Goal: Task Accomplishment & Management: Complete application form

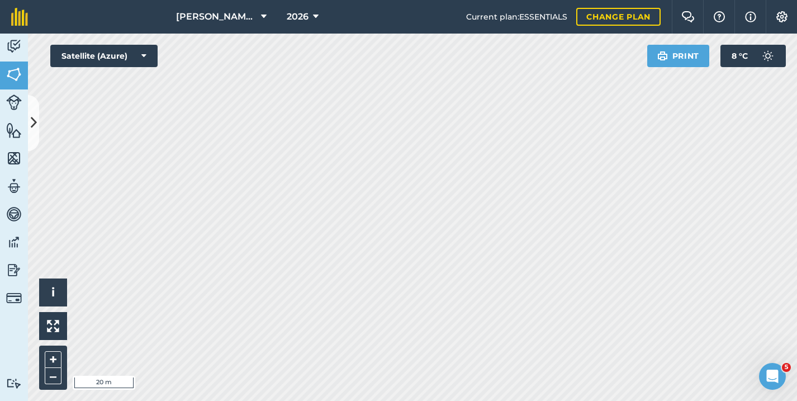
click at [31, 109] on button at bounding box center [33, 123] width 11 height 56
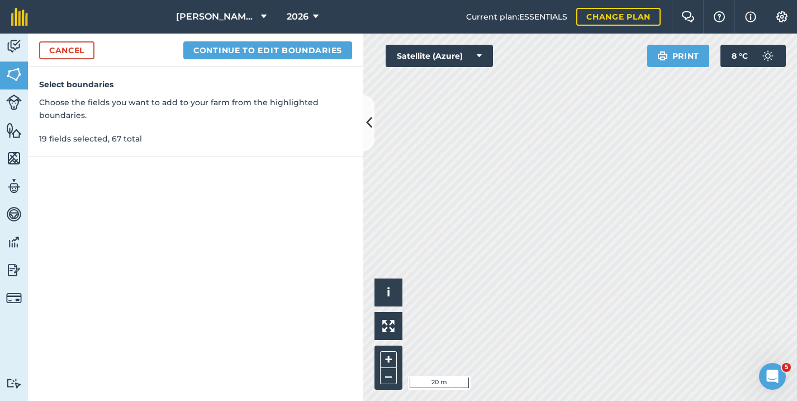
click at [15, 132] on img at bounding box center [14, 130] width 16 height 17
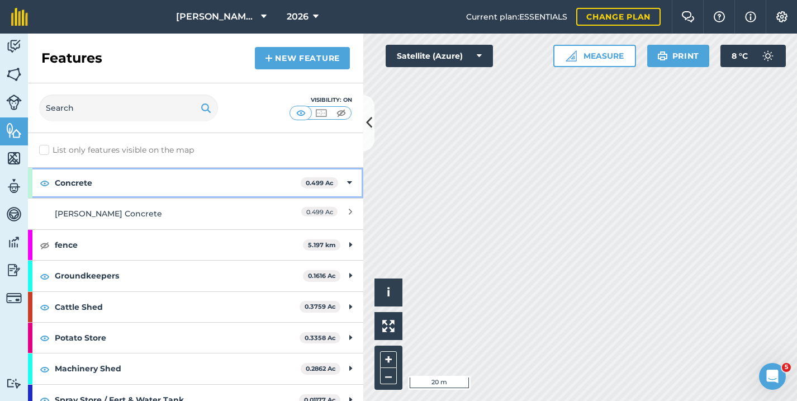
click at [347, 181] on icon at bounding box center [349, 183] width 5 height 12
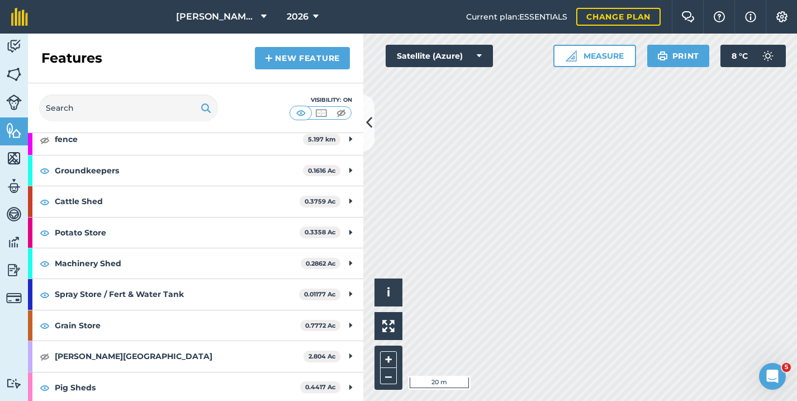
scroll to position [74, 0]
click at [142, 375] on strong "Pig Sheds" at bounding box center [177, 388] width 245 height 30
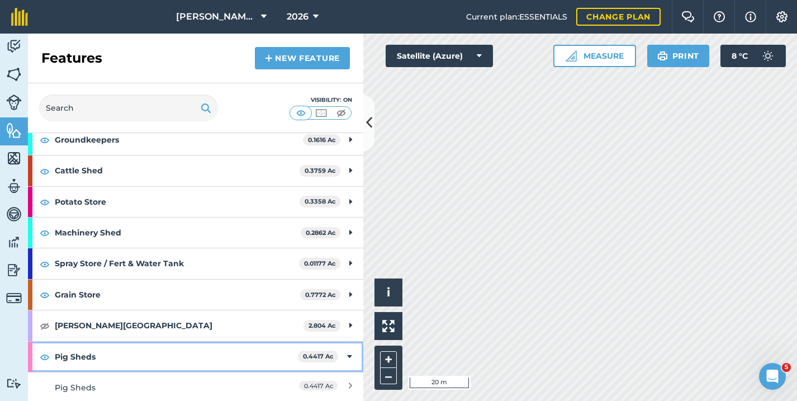
scroll to position [105, 0]
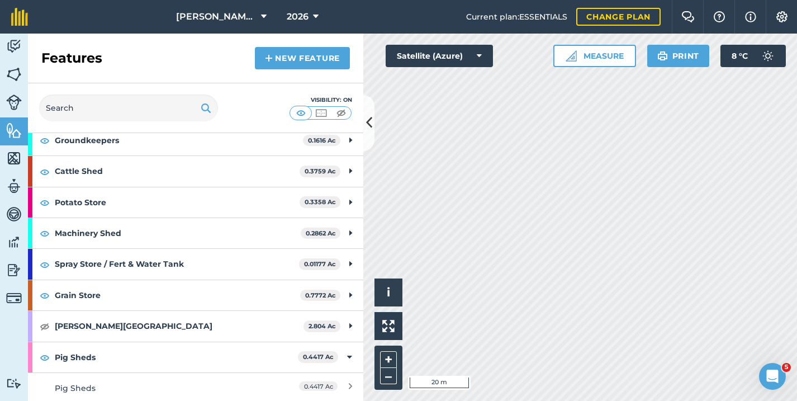
click at [296, 55] on link "New feature" at bounding box center [302, 58] width 95 height 22
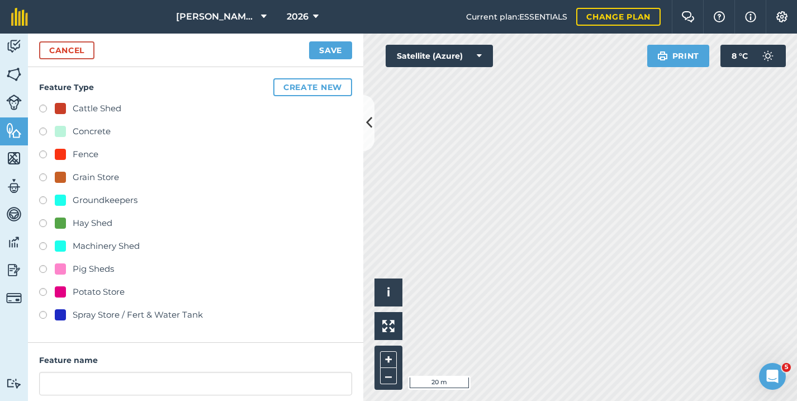
click at [44, 268] on label at bounding box center [47, 270] width 16 height 11
radio input "true"
type input "Pig Sheds 2"
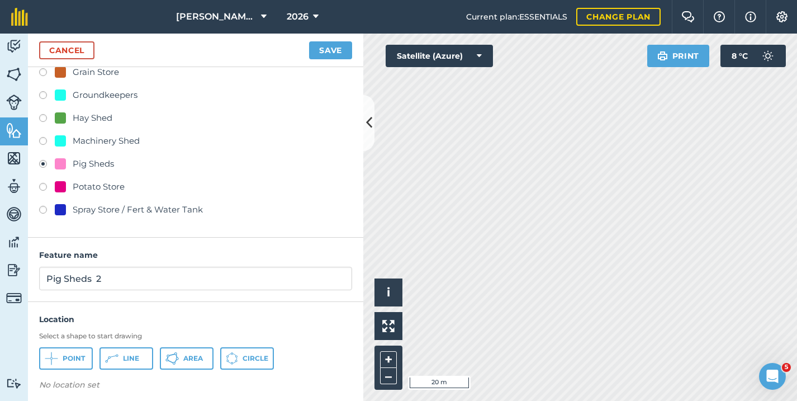
scroll to position [102, 0]
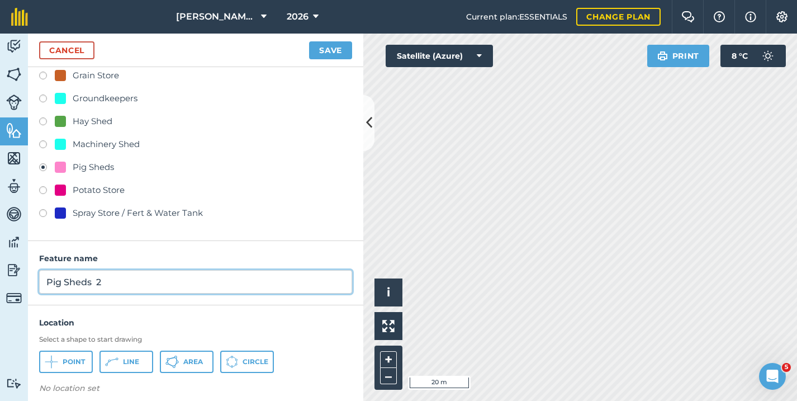
click at [87, 273] on input "Pig Sheds 2" at bounding box center [195, 281] width 313 height 23
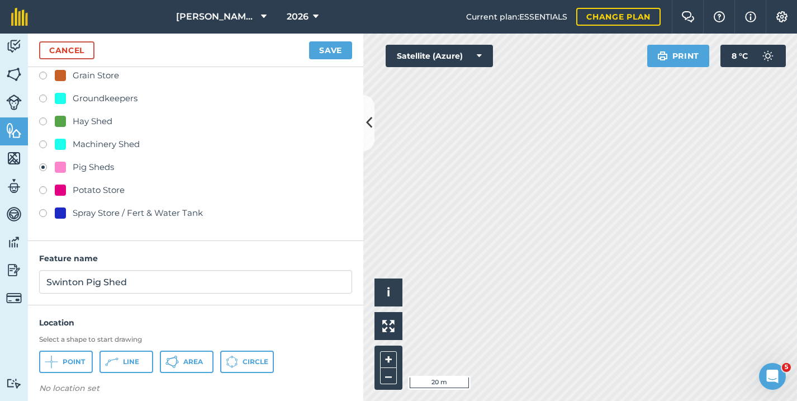
click at [187, 360] on span "Area" at bounding box center [193, 361] width 20 height 9
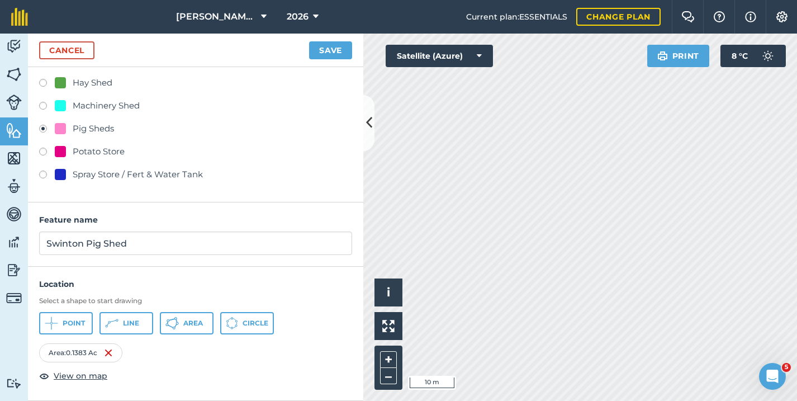
scroll to position [140, 0]
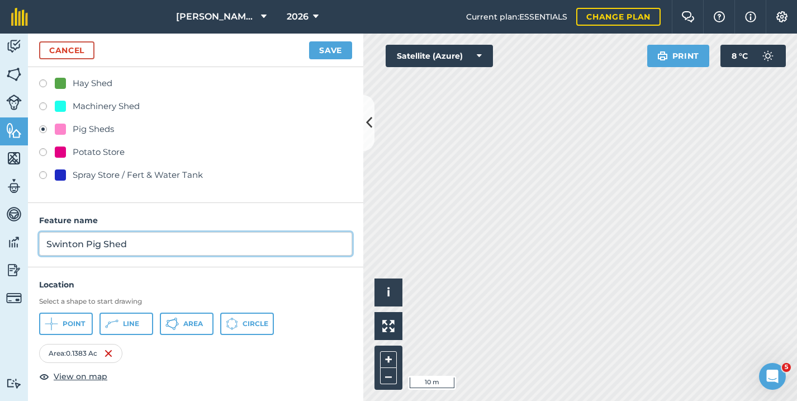
click at [166, 237] on input "Swinton Pig Shed" at bounding box center [195, 243] width 313 height 23
click at [148, 247] on input "Swinton Pig Shed" at bounding box center [195, 243] width 313 height 23
click at [207, 249] on input "Swinton Pig Shed" at bounding box center [195, 243] width 313 height 23
type input "Swinton Pig Shed 100ftx60ft"
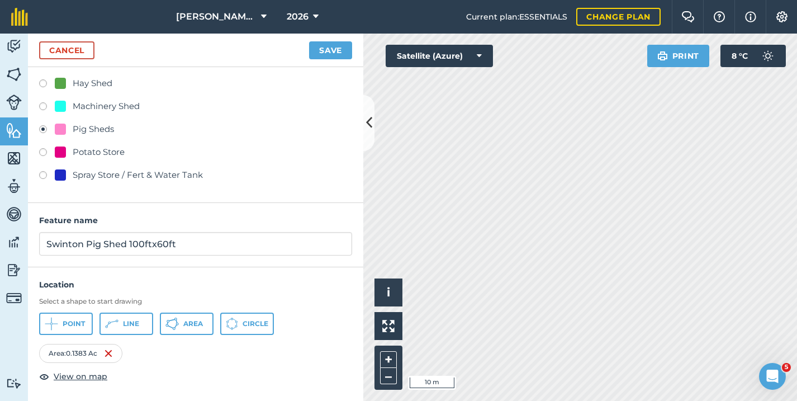
click at [322, 53] on button "Save" at bounding box center [330, 50] width 43 height 18
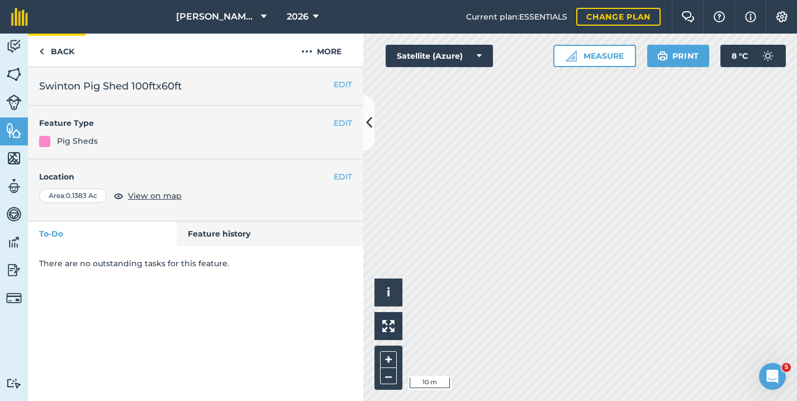
click at [51, 54] on link "Back" at bounding box center [57, 50] width 58 height 33
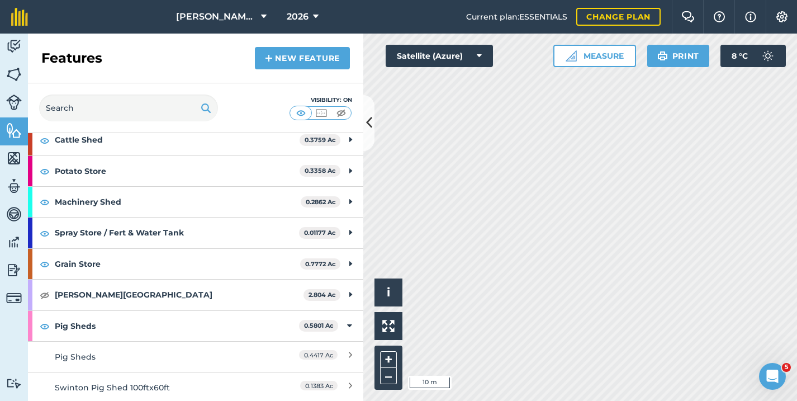
scroll to position [135, 0]
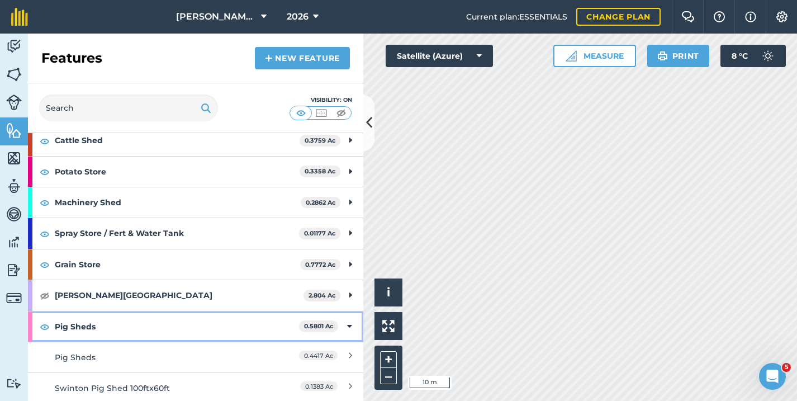
click at [140, 323] on strong "Pig Sheds" at bounding box center [177, 326] width 244 height 30
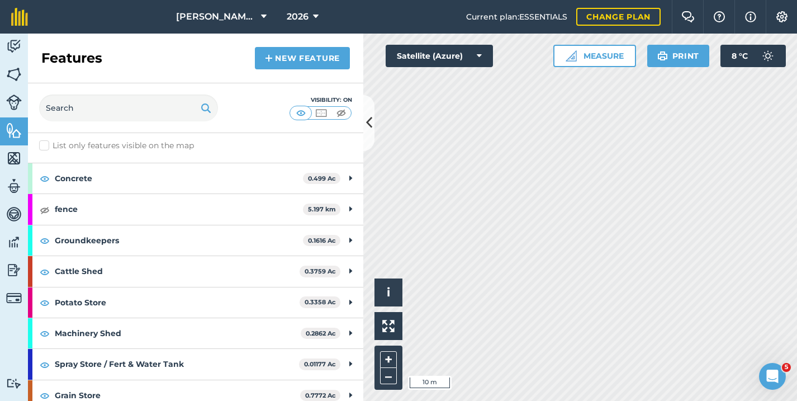
scroll to position [2, 0]
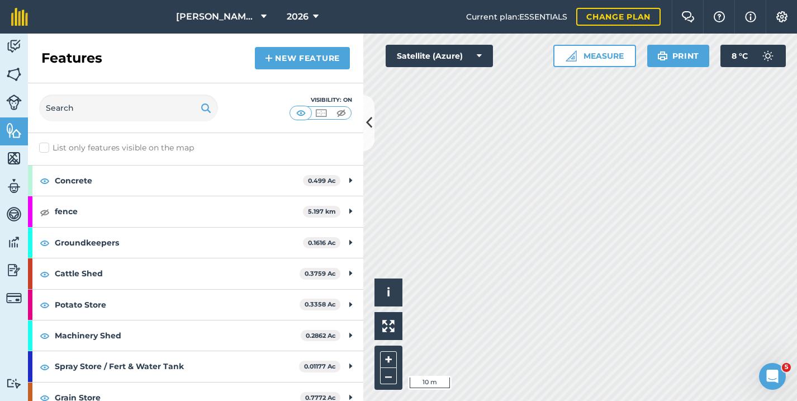
click at [290, 64] on link "New feature" at bounding box center [302, 58] width 95 height 22
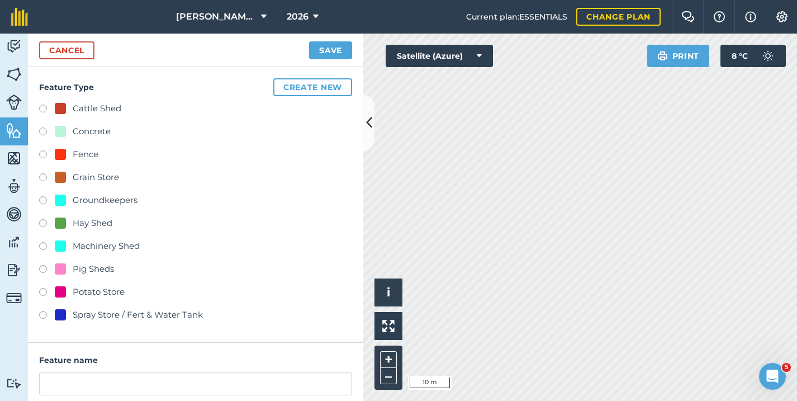
click at [296, 88] on button "Create new" at bounding box center [312, 87] width 79 height 18
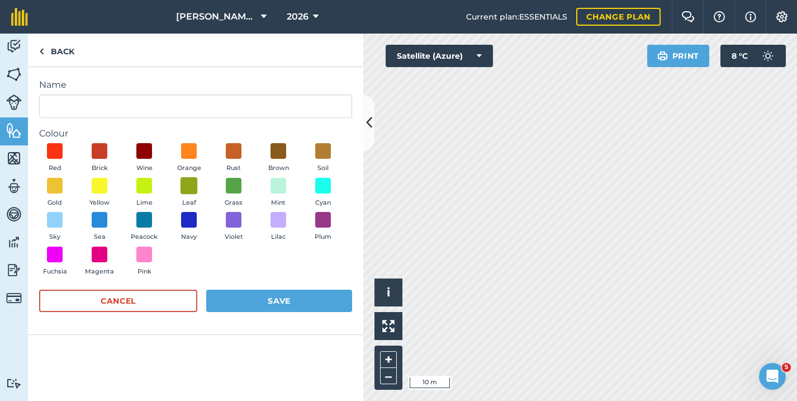
click at [188, 187] on span at bounding box center [189, 185] width 17 height 17
click at [139, 180] on span at bounding box center [144, 185] width 17 height 17
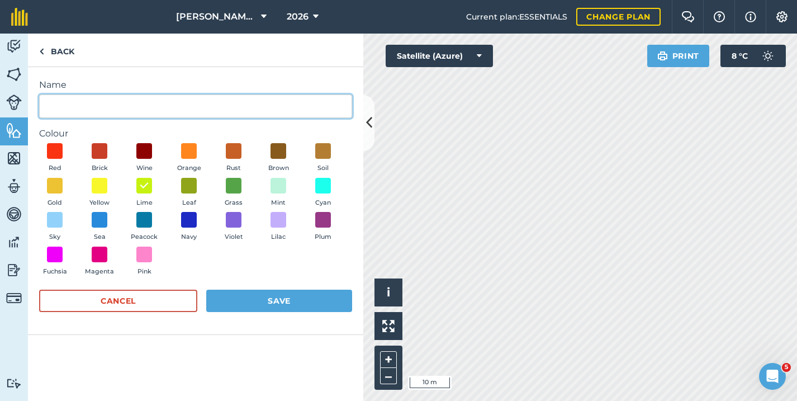
click at [88, 107] on input "Name" at bounding box center [195, 106] width 313 height 23
type input "S"
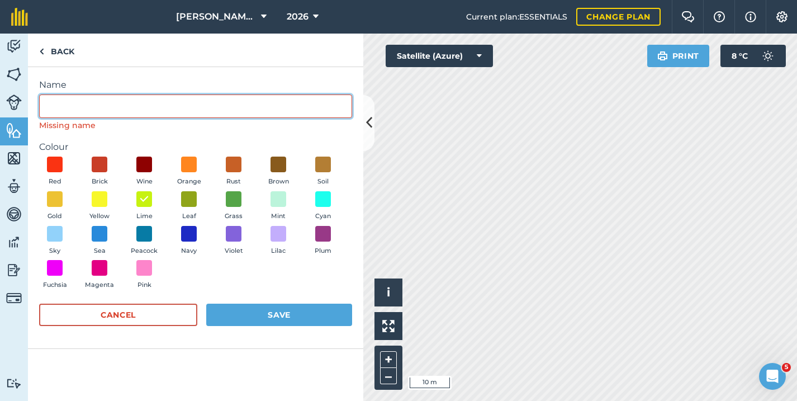
type input "M"
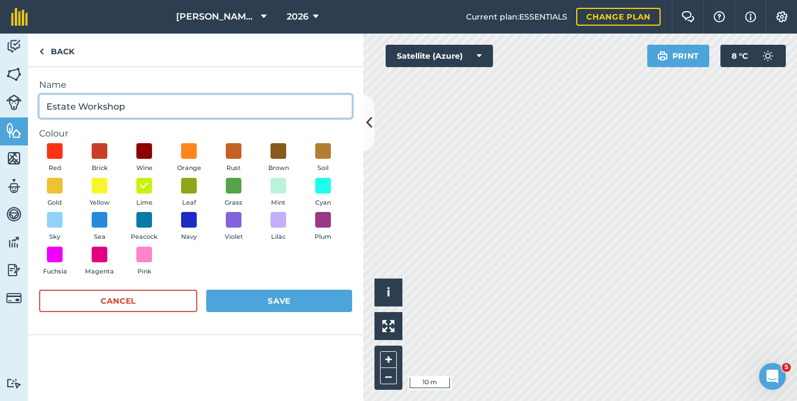
click at [147, 110] on input "Estate Workshop" at bounding box center [195, 106] width 313 height 23
type input "Estate Workshop"
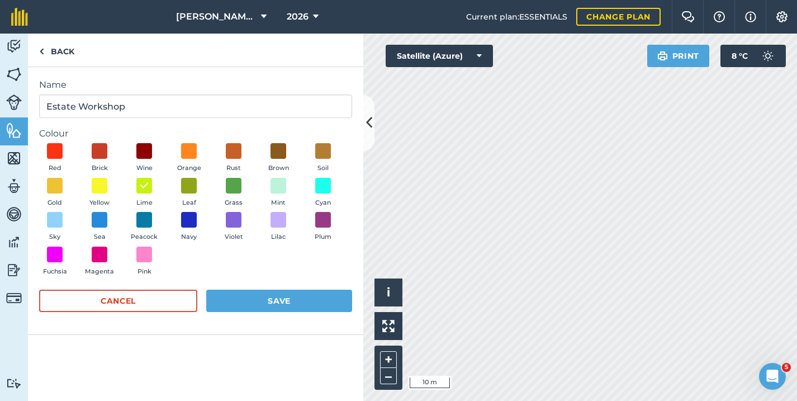
click at [247, 294] on button "Save" at bounding box center [279, 301] width 146 height 22
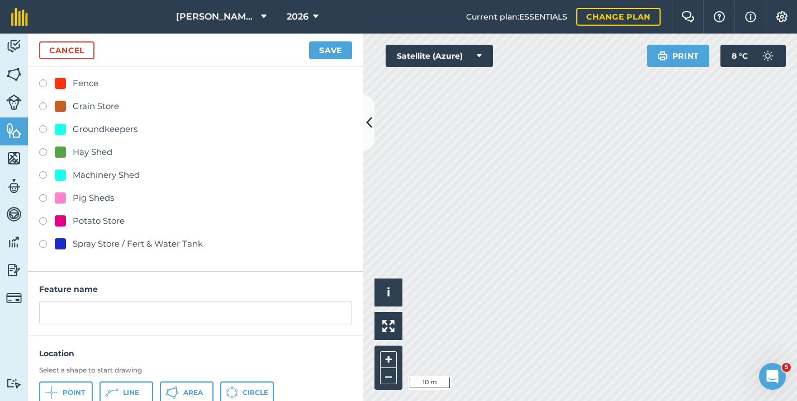
scroll to position [95, 0]
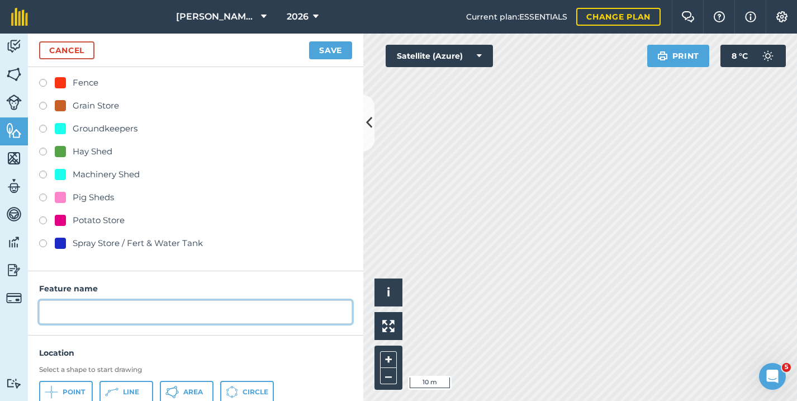
click at [93, 305] on input "text" at bounding box center [195, 311] width 313 height 23
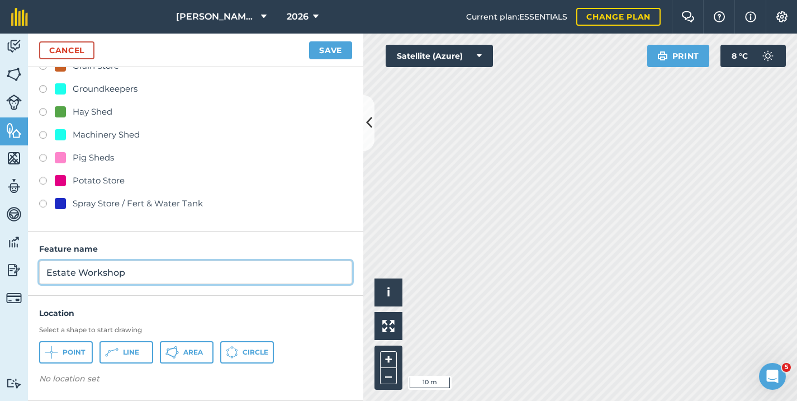
scroll to position [134, 0]
type input "Estate Workshop"
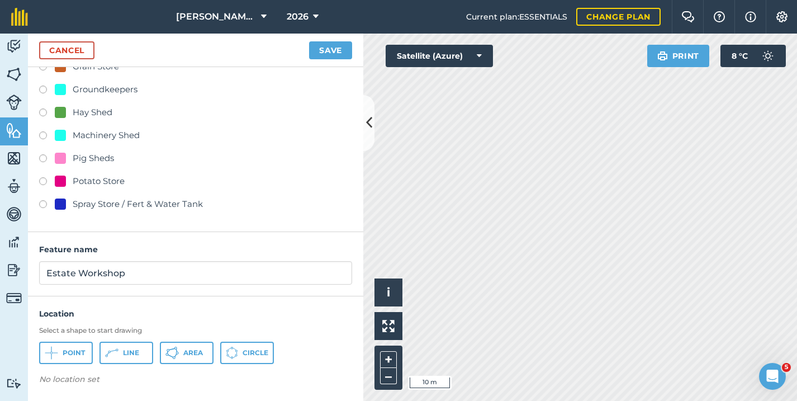
click at [187, 352] on span "Area" at bounding box center [193, 352] width 20 height 9
click at [324, 49] on button "Save" at bounding box center [330, 50] width 43 height 18
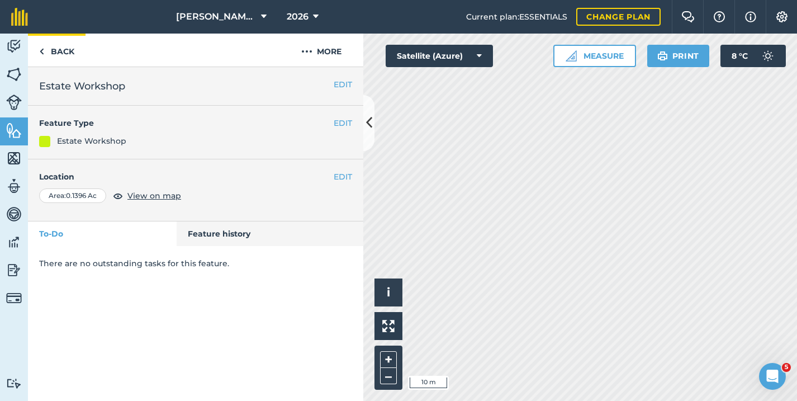
click at [65, 49] on link "Back" at bounding box center [57, 50] width 58 height 33
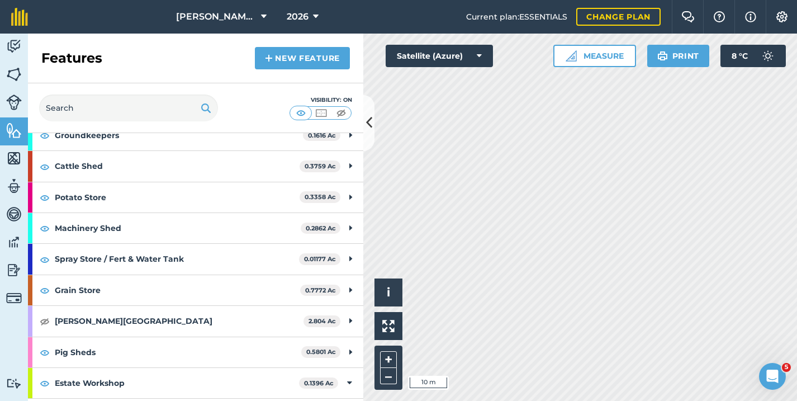
scroll to position [112, 0]
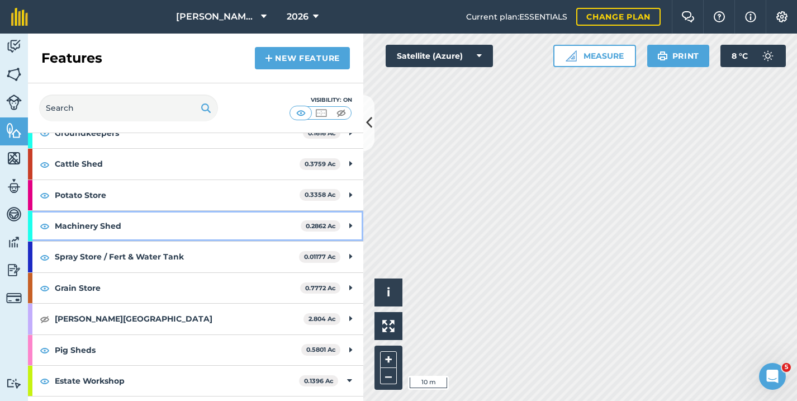
click at [202, 222] on strong "Machinery Shed" at bounding box center [178, 226] width 246 height 30
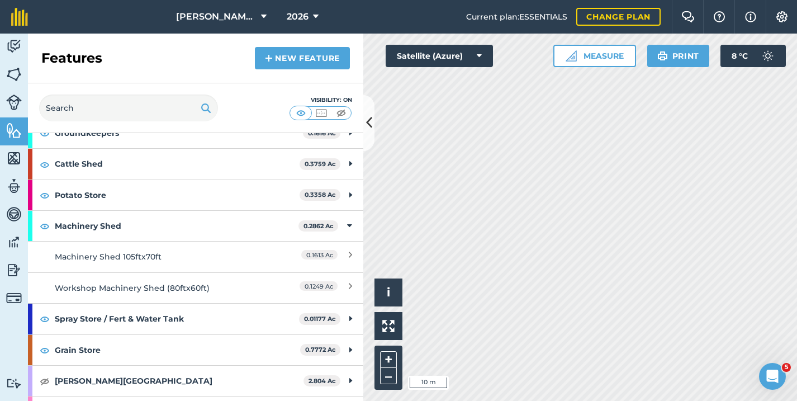
click at [284, 55] on link "New feature" at bounding box center [302, 58] width 95 height 22
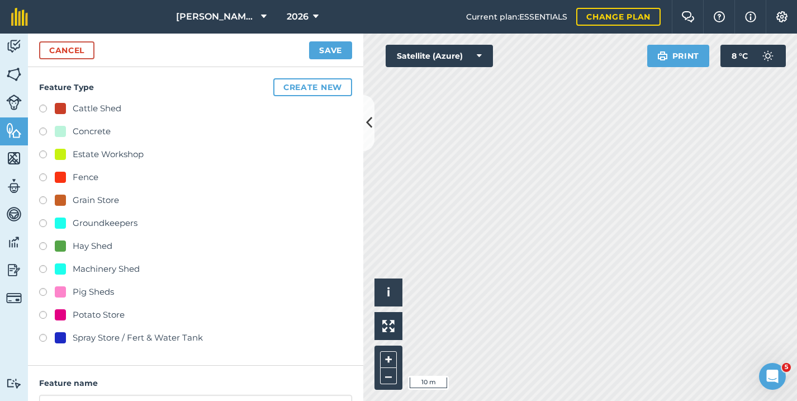
click at [42, 270] on label at bounding box center [47, 270] width 16 height 11
radio input "true"
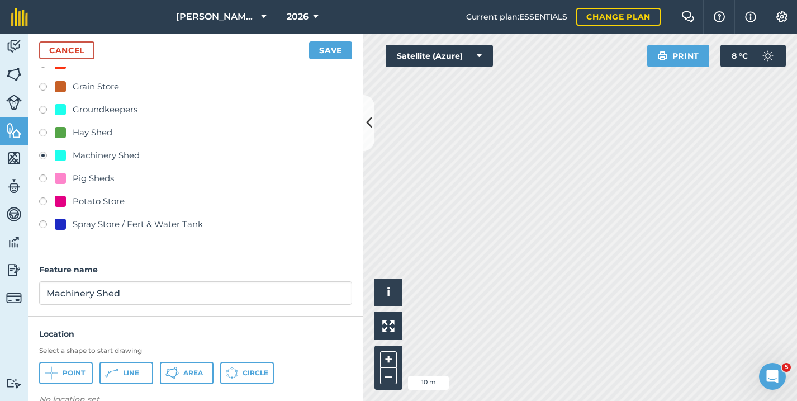
scroll to position [114, 0]
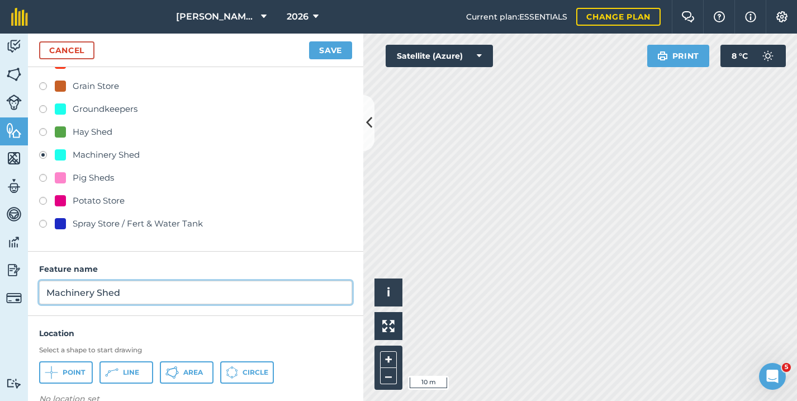
click at [98, 291] on input "Machinery Shed" at bounding box center [195, 292] width 313 height 23
type input "Machinery/Storage Shed"
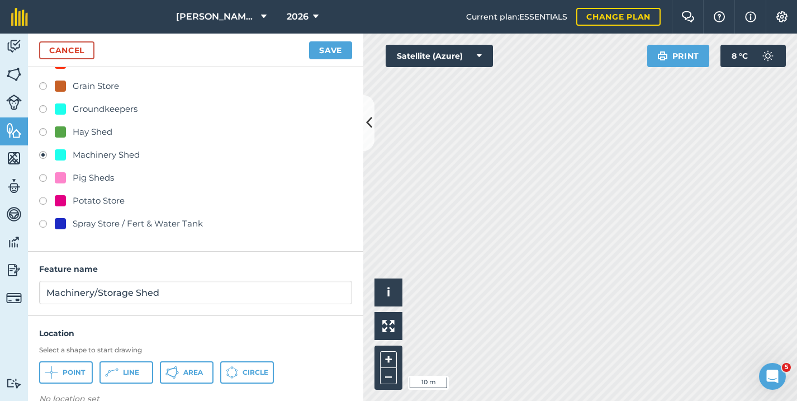
click at [187, 372] on span "Area" at bounding box center [193, 372] width 20 height 9
click at [323, 53] on button "Save" at bounding box center [330, 50] width 43 height 18
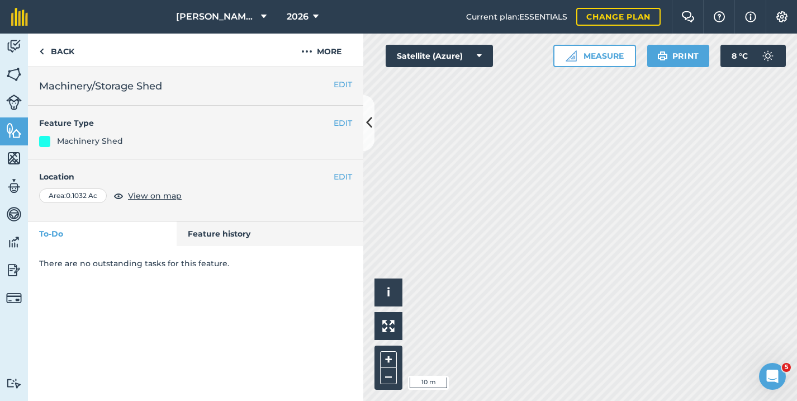
click at [343, 176] on button "EDIT" at bounding box center [343, 177] width 18 height 12
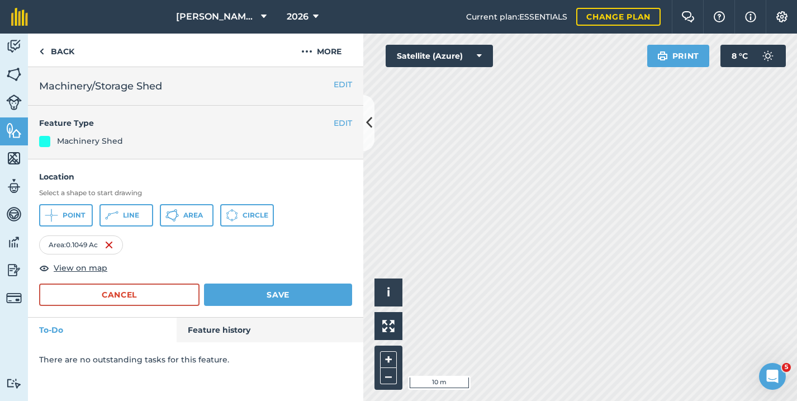
click at [284, 287] on button "Save" at bounding box center [278, 295] width 148 height 22
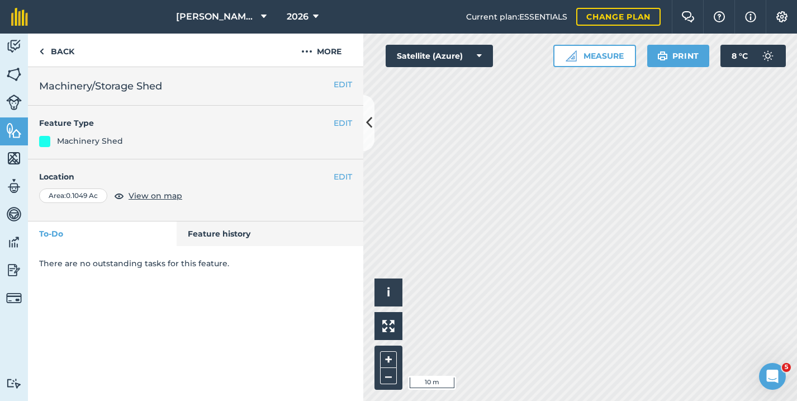
click at [346, 176] on button "EDIT" at bounding box center [343, 177] width 18 height 12
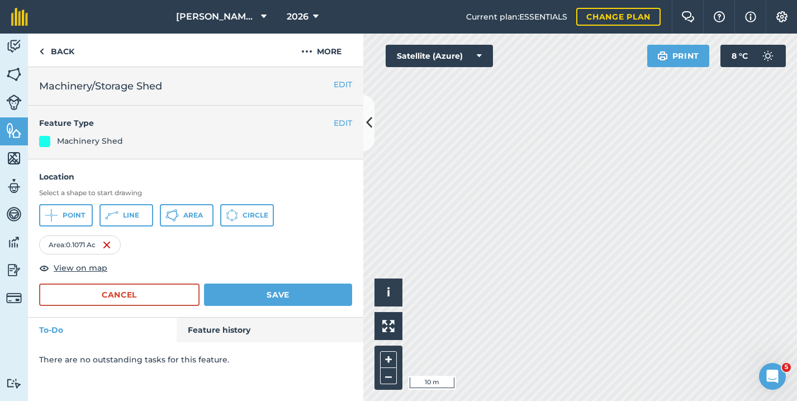
click at [272, 301] on button "Save" at bounding box center [278, 295] width 148 height 22
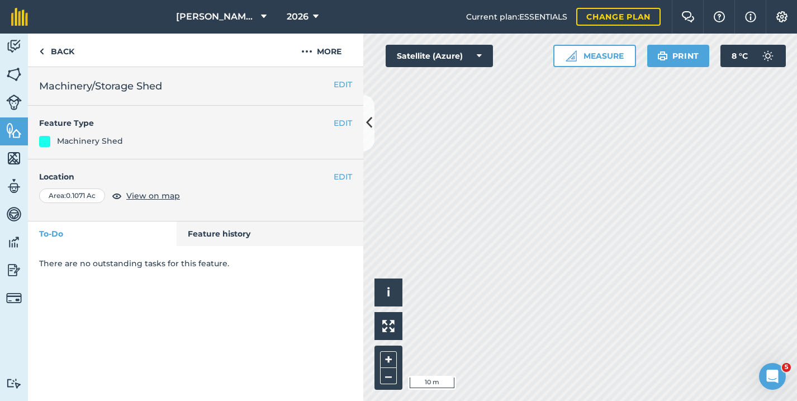
click at [346, 177] on button "EDIT" at bounding box center [343, 177] width 18 height 12
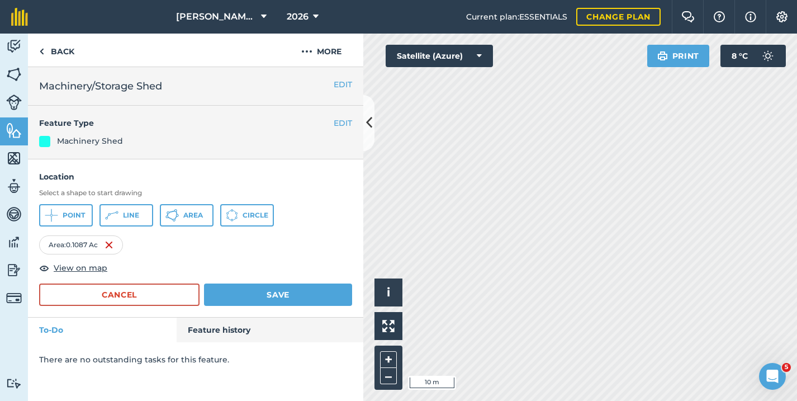
click at [308, 291] on button "Save" at bounding box center [278, 295] width 148 height 22
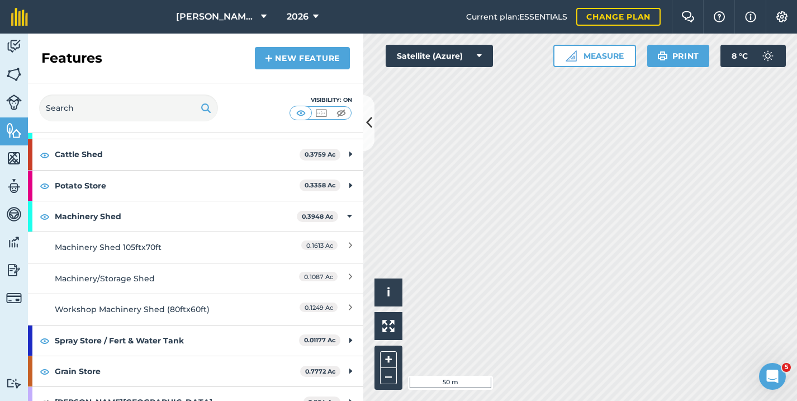
scroll to position [138, 0]
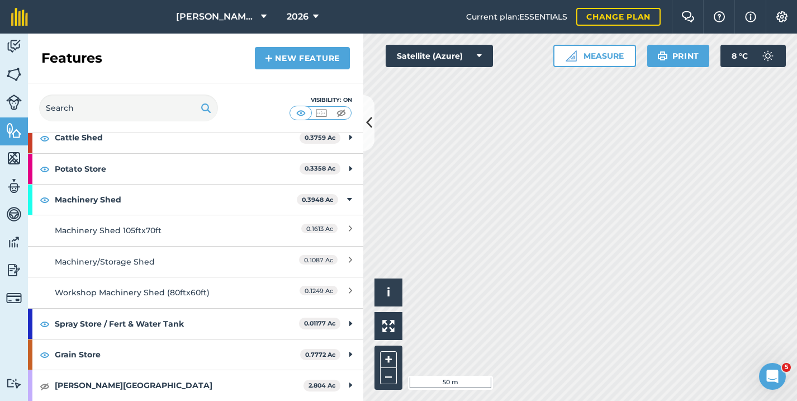
click at [289, 59] on link "New feature" at bounding box center [302, 58] width 95 height 22
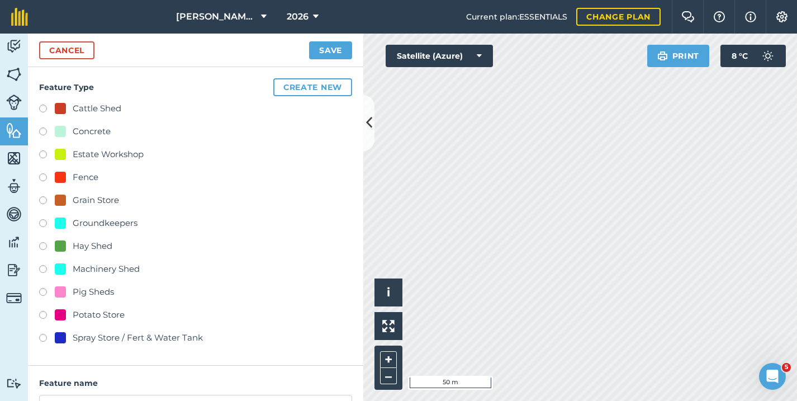
click at [45, 198] on label at bounding box center [47, 201] width 16 height 11
radio input "true"
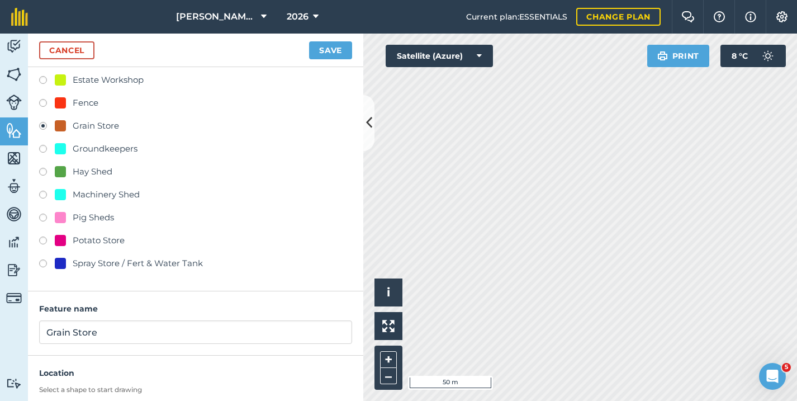
scroll to position [75, 0]
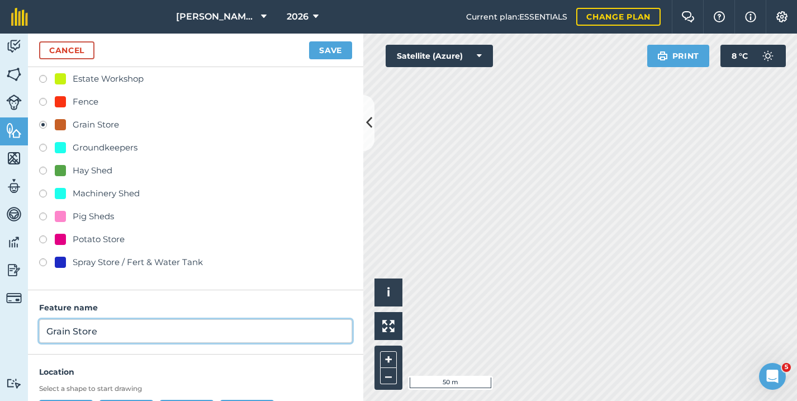
click at [111, 327] on input "Grain Store" at bounding box center [195, 330] width 313 height 23
click at [45, 331] on input "Grain Store" at bounding box center [195, 330] width 313 height 23
click at [150, 334] on input "Swinton Grain Store" at bounding box center [195, 330] width 313 height 23
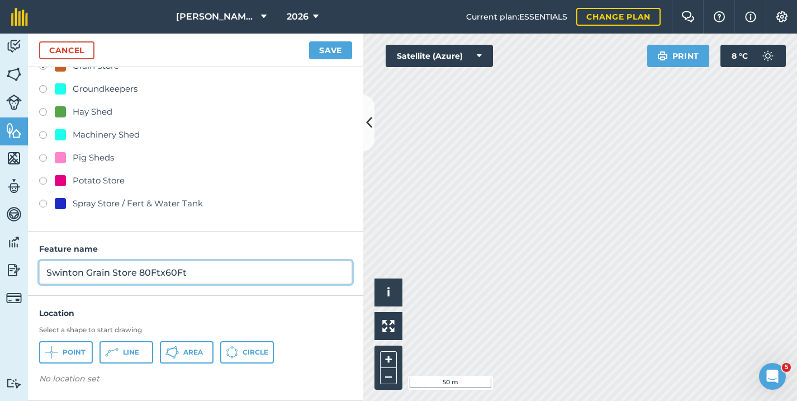
scroll to position [134, 0]
type input "Swinton Grain Store 80Ftx60Ft"
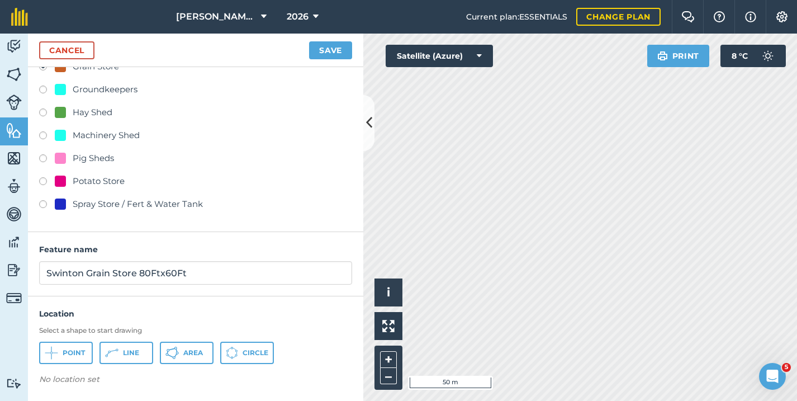
click at [187, 358] on button "Area" at bounding box center [187, 353] width 54 height 22
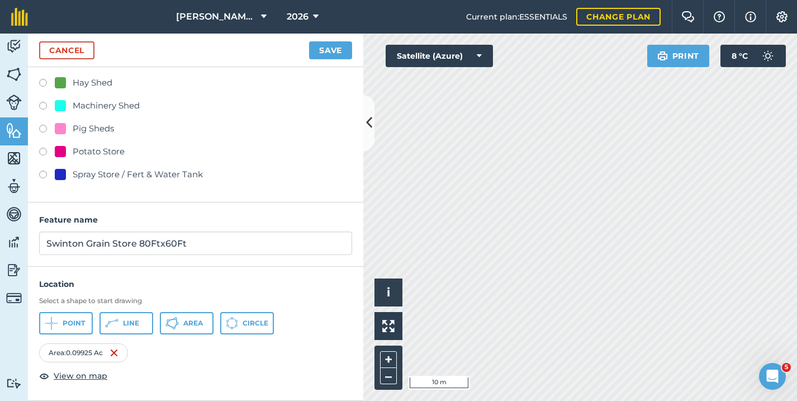
scroll to position [163, 0]
click at [320, 49] on button "Save" at bounding box center [330, 50] width 43 height 18
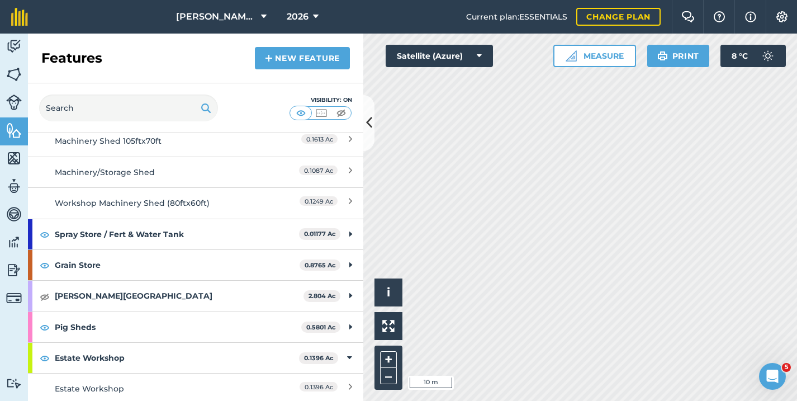
scroll to position [41, 0]
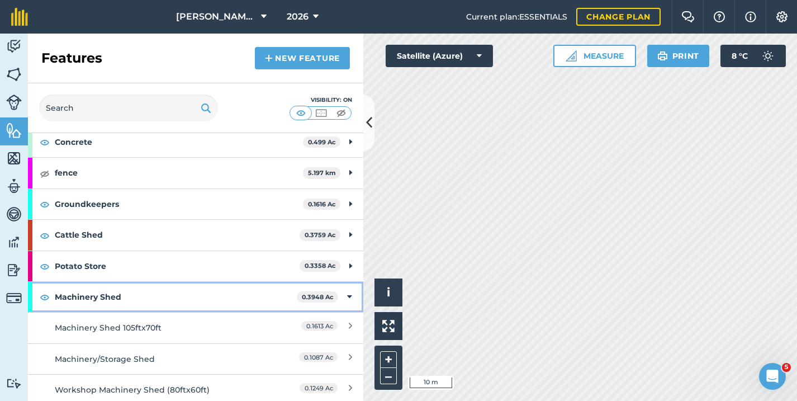
click at [347, 294] on icon at bounding box center [349, 297] width 5 height 12
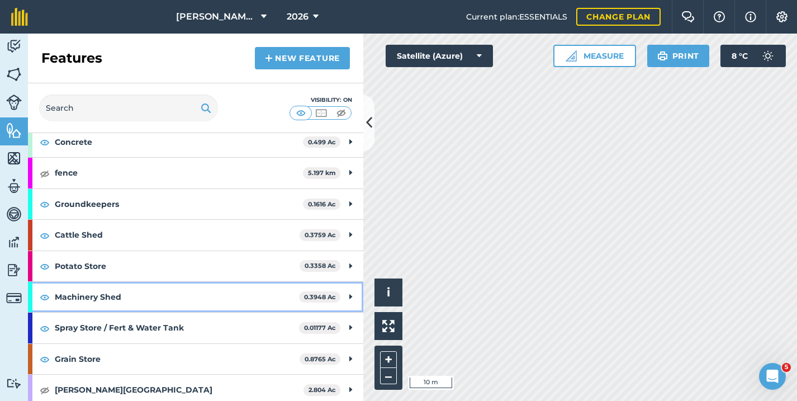
scroll to position [128, 0]
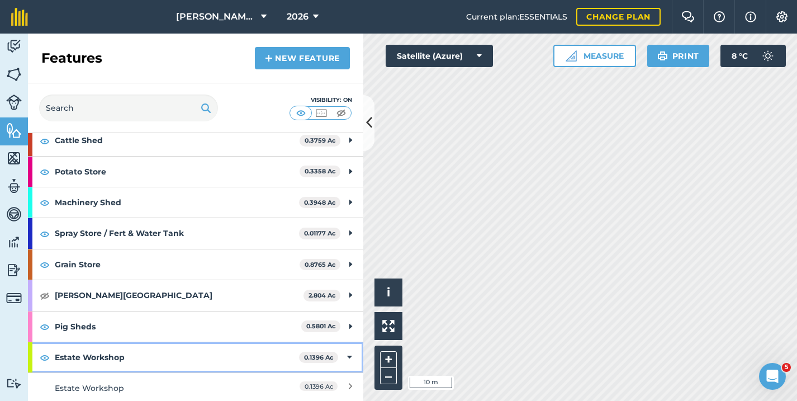
click at [127, 360] on strong "Estate Workshop" at bounding box center [177, 357] width 244 height 30
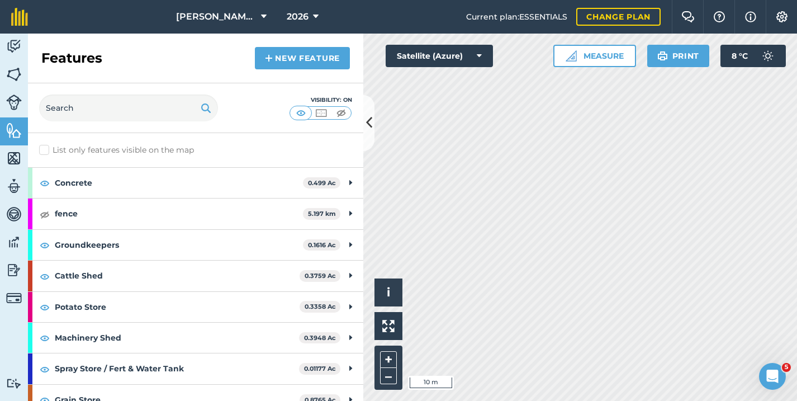
scroll to position [0, 0]
click at [314, 64] on link "New feature" at bounding box center [302, 58] width 95 height 22
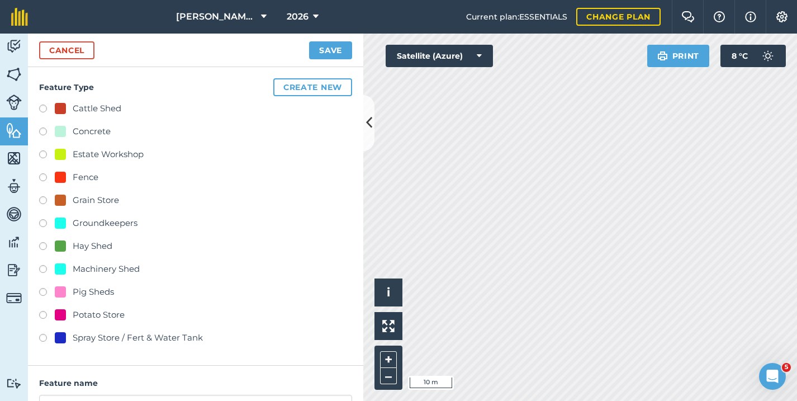
click at [300, 83] on button "Create new" at bounding box center [312, 87] width 79 height 18
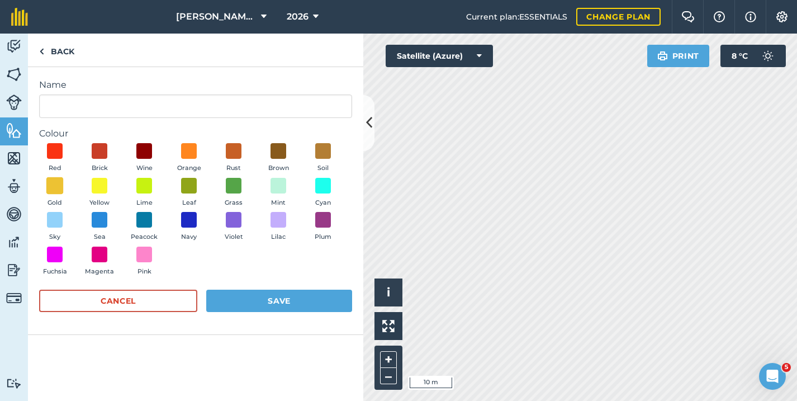
click at [53, 186] on span at bounding box center [54, 185] width 17 height 17
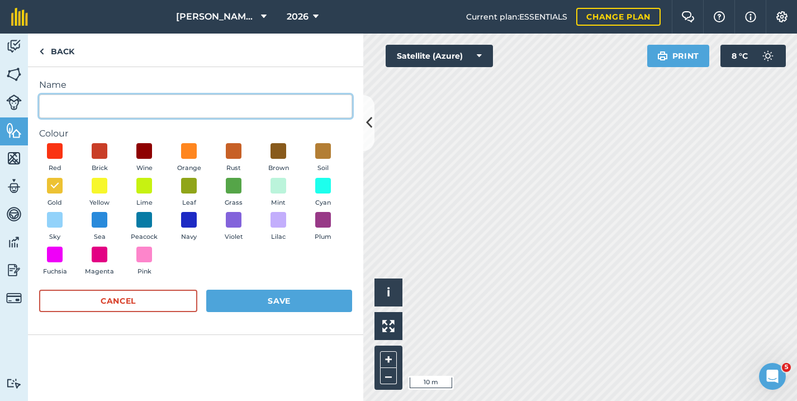
click at [72, 114] on input "Name" at bounding box center [195, 106] width 313 height 23
type input "Straw Shed"
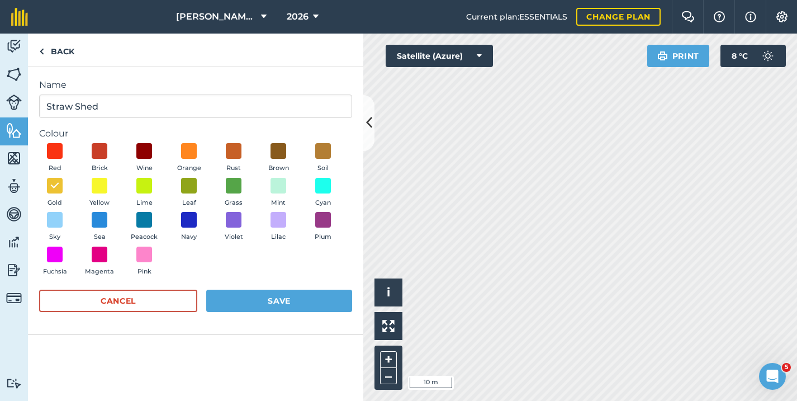
click at [270, 298] on button "Save" at bounding box center [279, 301] width 146 height 22
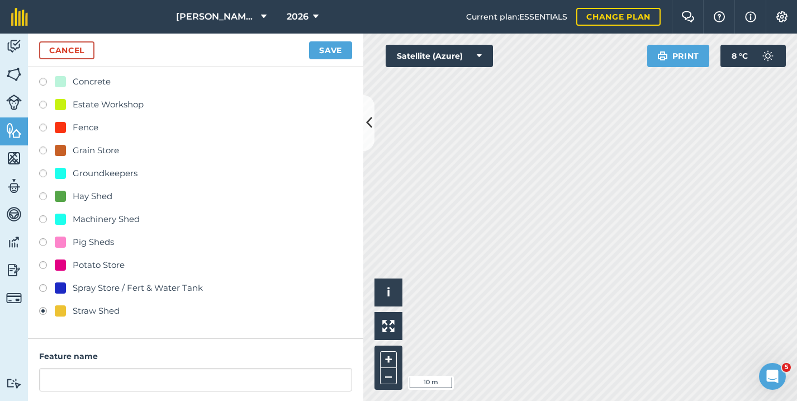
scroll to position [88, 0]
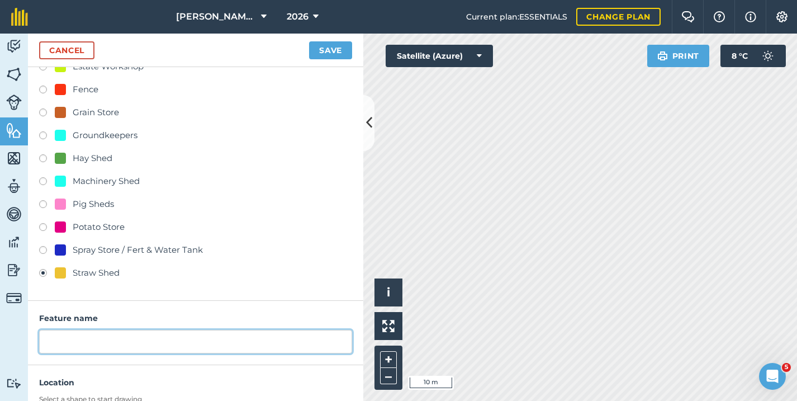
click at [95, 345] on input "text" at bounding box center [195, 341] width 313 height 23
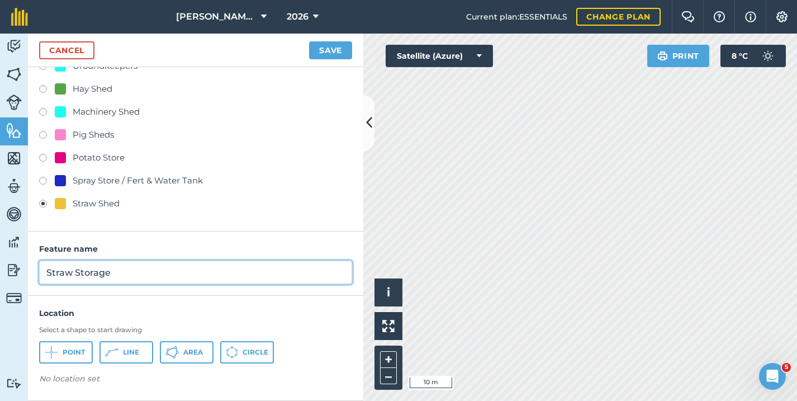
scroll to position [157, 0]
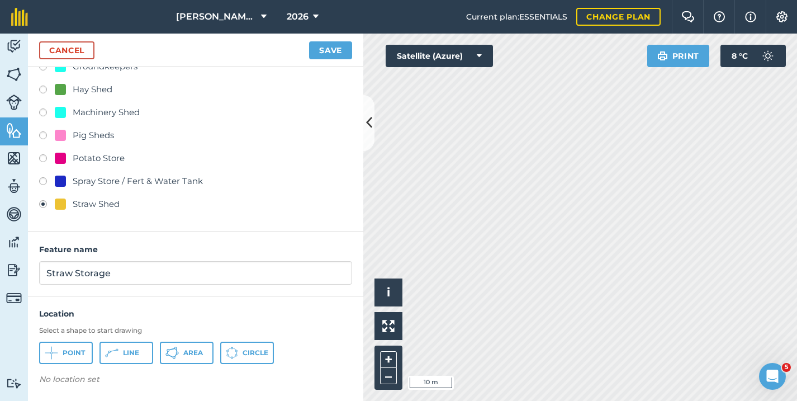
click at [190, 357] on button "Area" at bounding box center [187, 353] width 54 height 22
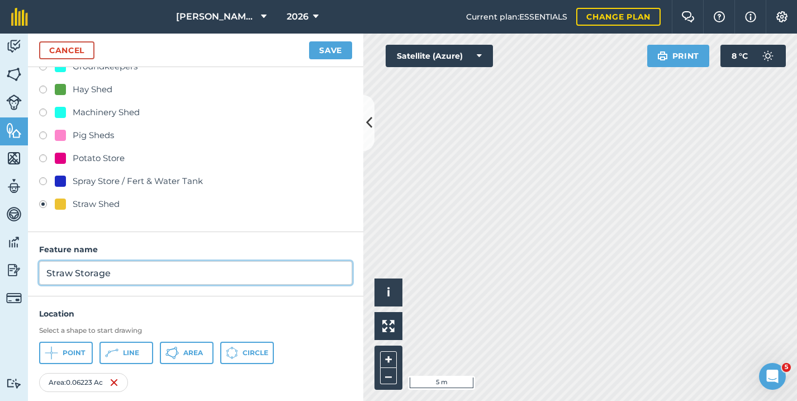
click at [181, 271] on input "Straw Storage" at bounding box center [195, 272] width 313 height 23
type input "Straw Storage 80Ftx30Ft"
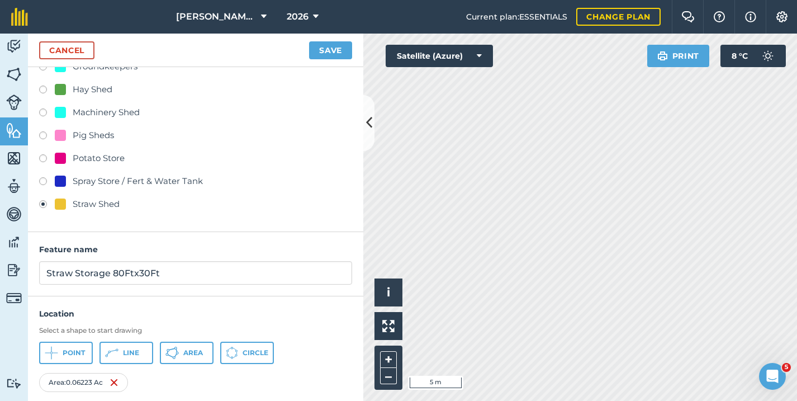
click at [330, 55] on button "Save" at bounding box center [330, 50] width 43 height 18
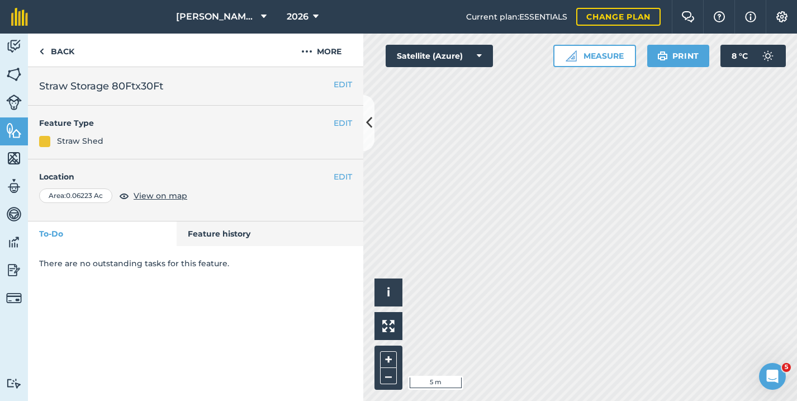
click at [366, 122] on icon at bounding box center [369, 123] width 6 height 20
